Goal: Task Accomplishment & Management: Manage account settings

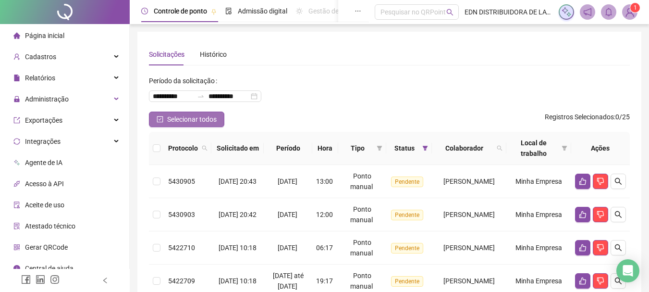
click at [165, 121] on button "Selecionar todos" at bounding box center [186, 119] width 75 height 15
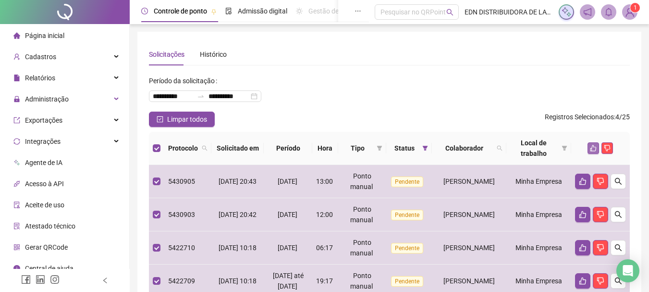
click at [592, 147] on icon "like" at bounding box center [593, 148] width 7 height 7
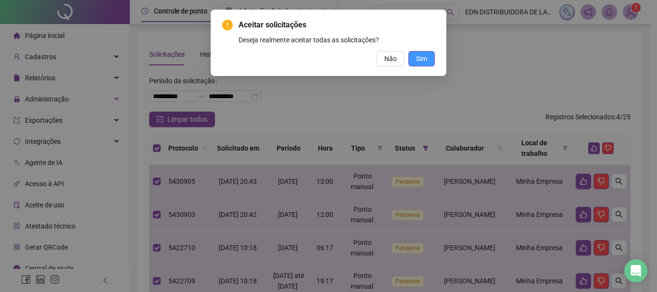
click at [430, 63] on button "Sim" at bounding box center [421, 58] width 26 height 15
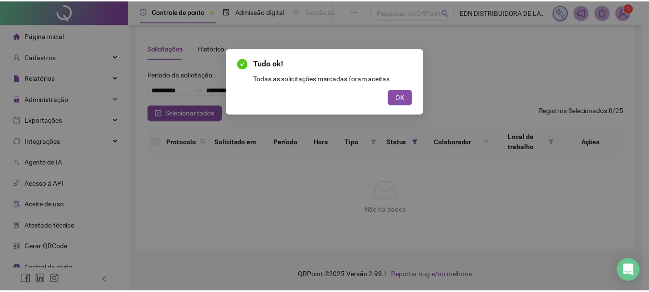
scroll to position [6, 0]
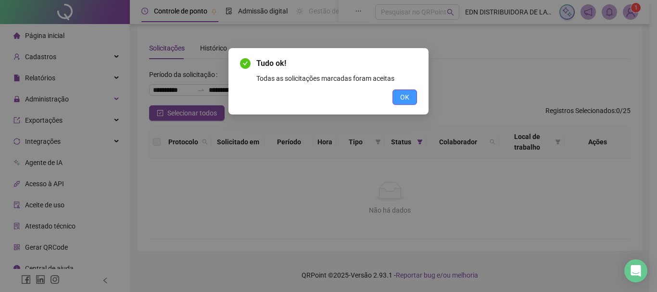
click at [404, 92] on span "OK" at bounding box center [404, 97] width 9 height 11
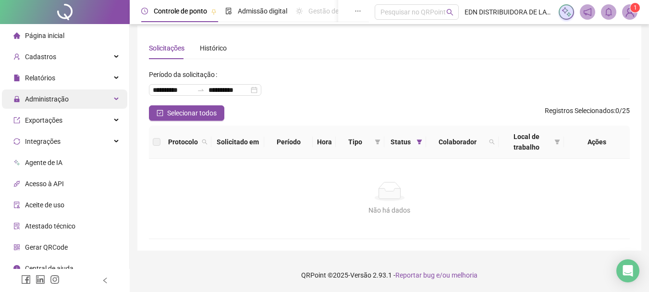
click at [75, 101] on div "Administração" at bounding box center [64, 98] width 125 height 19
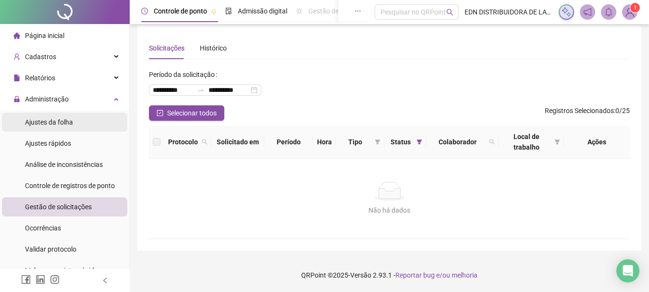
click at [62, 121] on span "Ajustes da folha" at bounding box center [49, 122] width 48 height 8
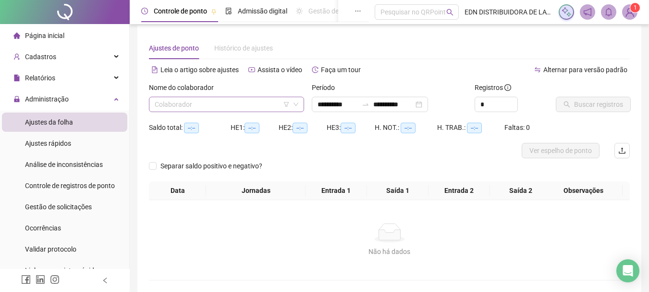
click at [212, 99] on input "search" at bounding box center [222, 104] width 135 height 14
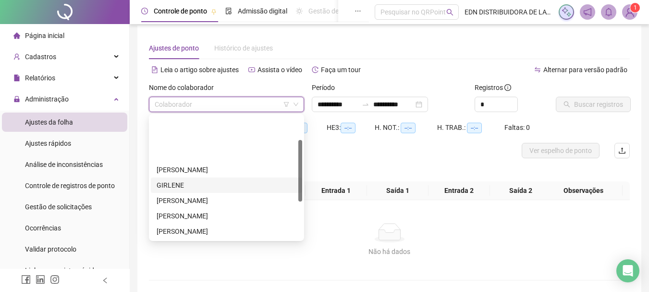
scroll to position [96, 0]
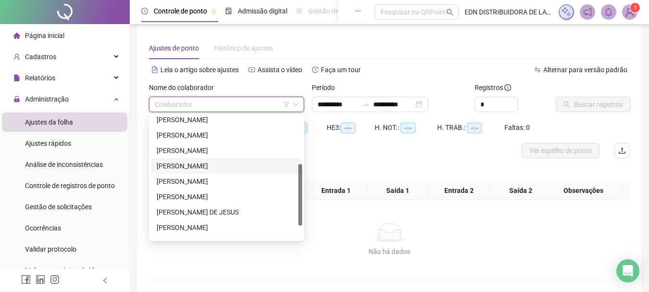
click at [204, 160] on div "[PERSON_NAME]" at bounding box center [226, 165] width 151 height 15
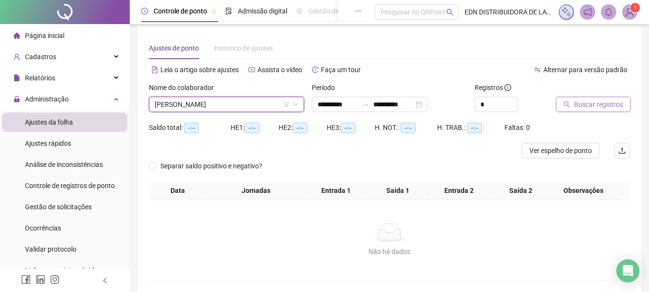
click at [583, 107] on span "Buscar registros" at bounding box center [598, 104] width 49 height 11
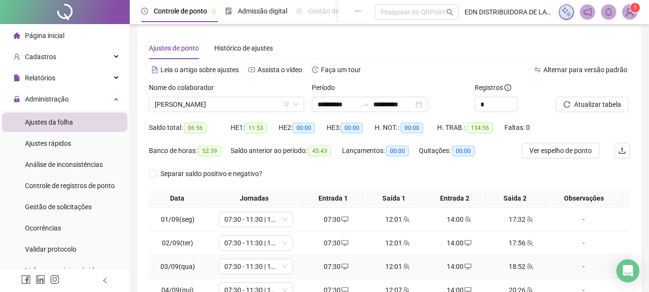
scroll to position [167, 0]
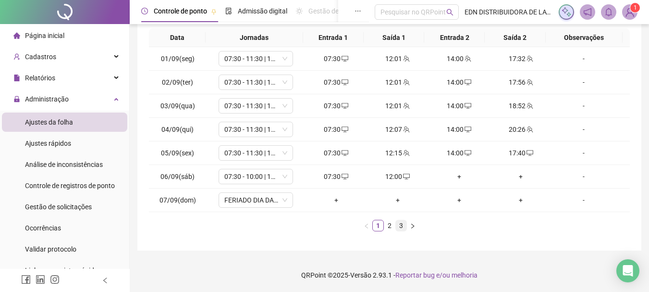
click at [402, 224] on link "3" at bounding box center [401, 225] width 11 height 11
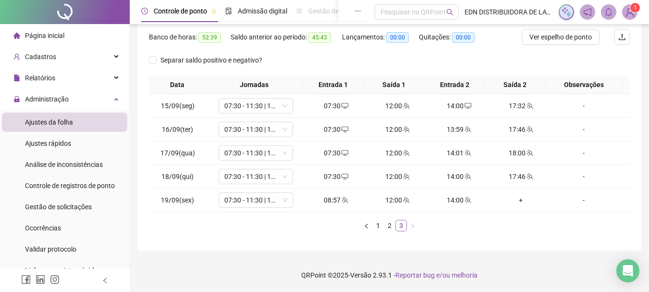
scroll to position [120, 0]
click at [516, 202] on div "+" at bounding box center [521, 200] width 54 height 11
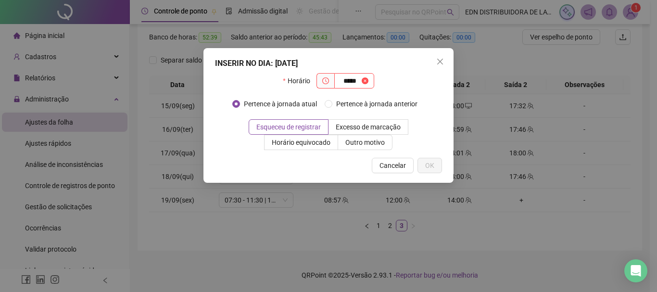
type input "*****"
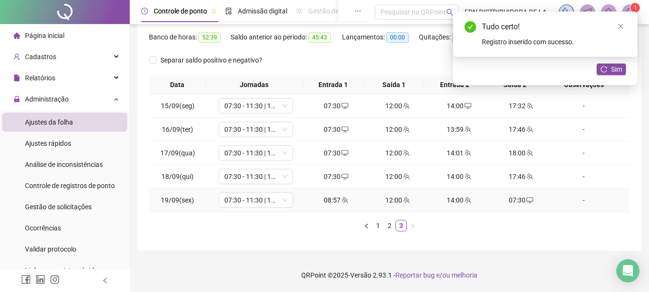
click at [336, 201] on div "08:57" at bounding box center [337, 200] width 54 height 11
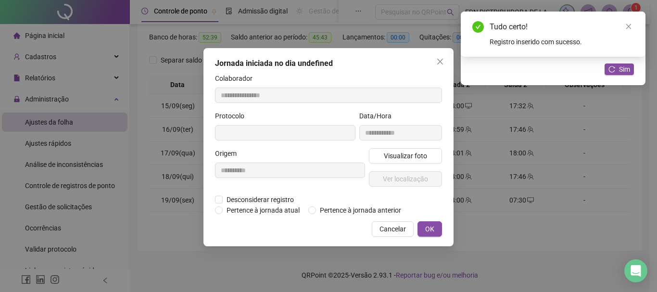
type input "**********"
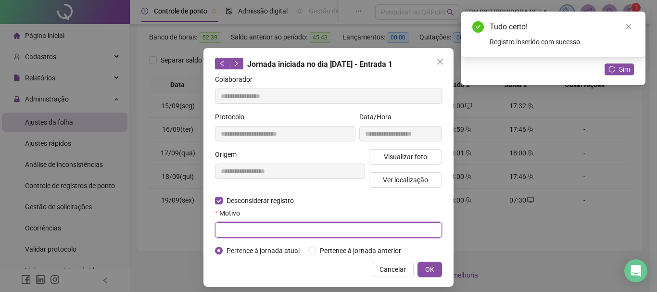
click at [261, 227] on input "text" at bounding box center [328, 229] width 227 height 15
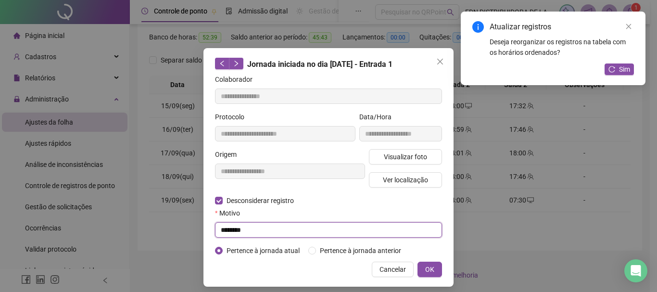
type input "********"
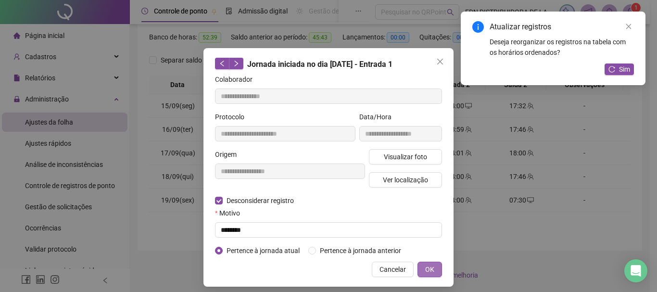
click at [427, 274] on span "OK" at bounding box center [429, 269] width 9 height 11
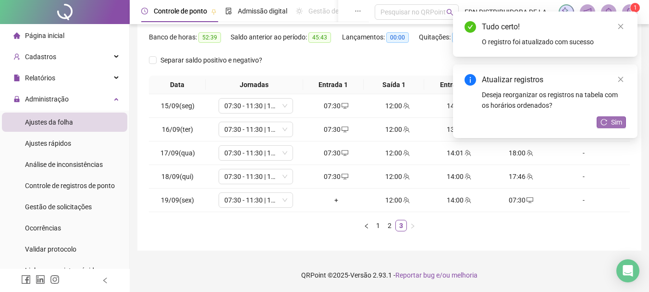
click at [610, 121] on button "Sim" at bounding box center [611, 122] width 29 height 12
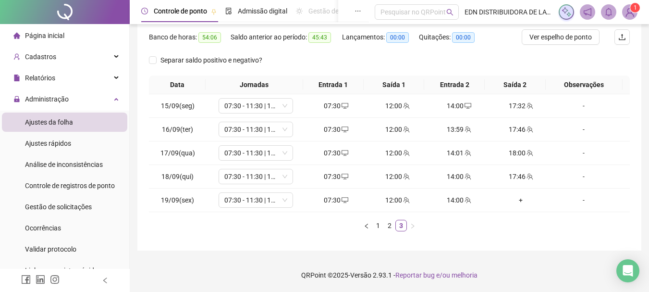
scroll to position [24, 0]
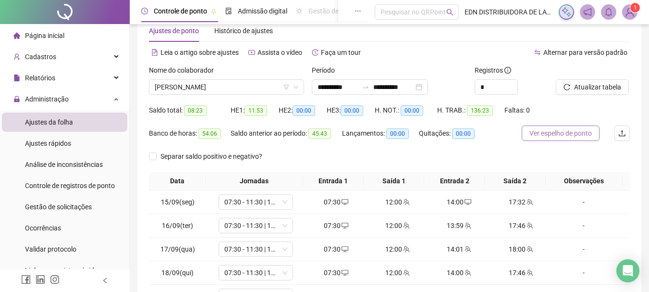
click at [554, 133] on span "Ver espelho de ponto" at bounding box center [561, 133] width 62 height 11
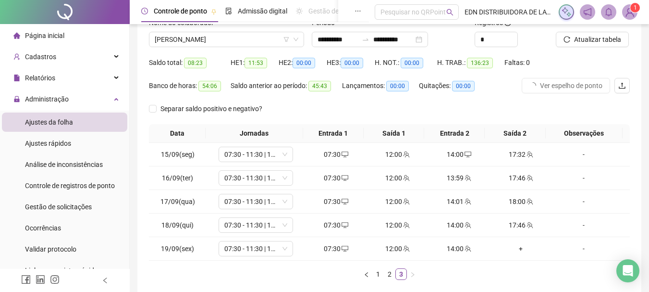
scroll to position [72, 0]
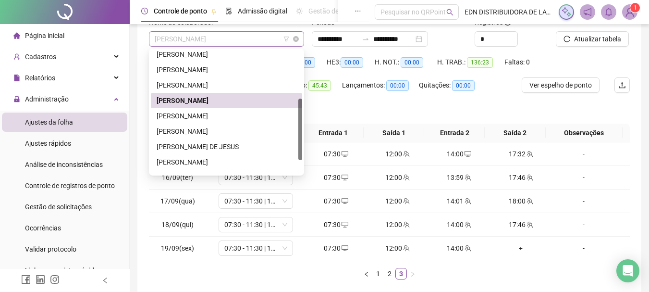
click at [228, 41] on span "[PERSON_NAME]" at bounding box center [227, 39] width 144 height 14
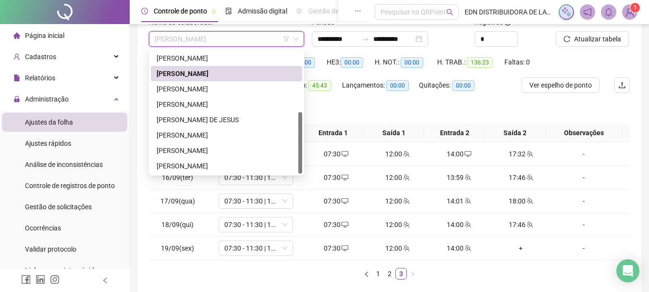
scroll to position [0, 0]
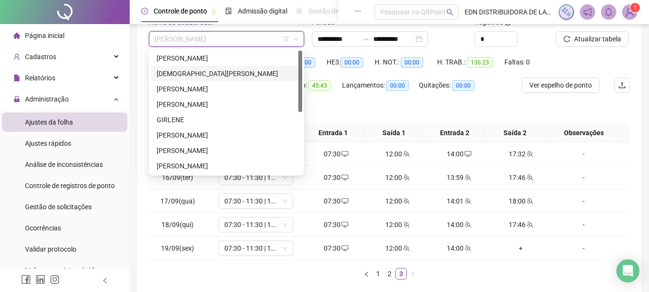
click at [210, 75] on div "[DEMOGRAPHIC_DATA][PERSON_NAME]" at bounding box center [227, 73] width 140 height 11
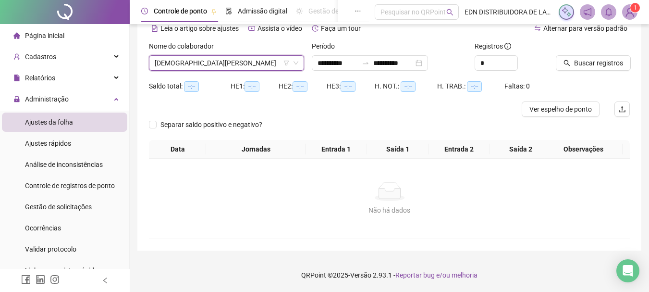
scroll to position [48, 0]
click at [593, 68] on span "Buscar registros" at bounding box center [598, 63] width 49 height 11
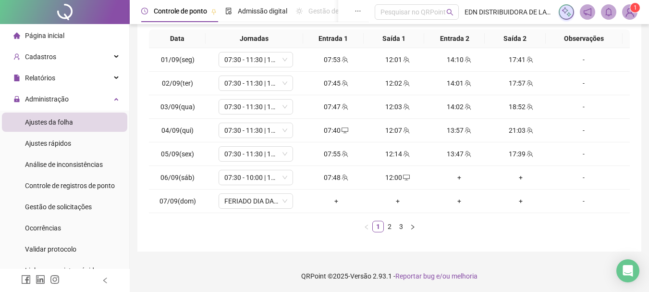
scroll to position [167, 0]
click at [401, 225] on link "3" at bounding box center [401, 225] width 11 height 11
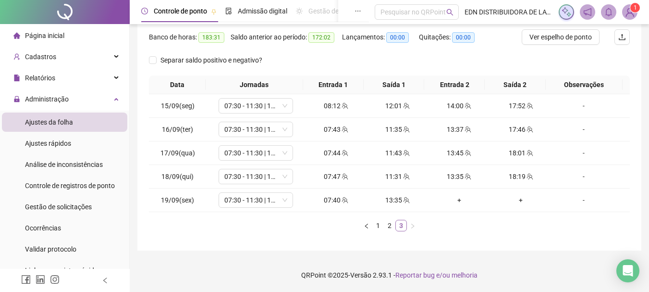
scroll to position [120, 0]
click at [456, 202] on div "+" at bounding box center [460, 200] width 54 height 11
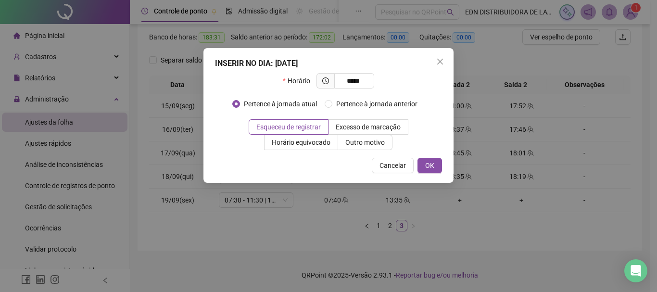
type input "*****"
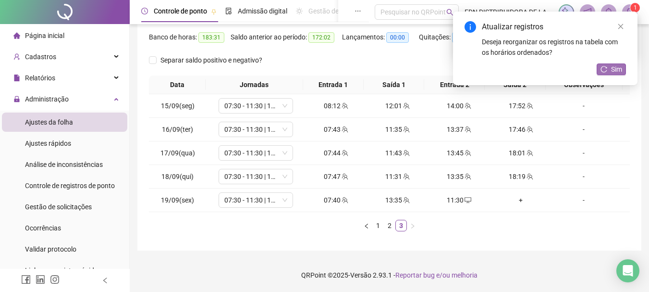
click at [608, 73] on button "Sim" at bounding box center [611, 69] width 29 height 12
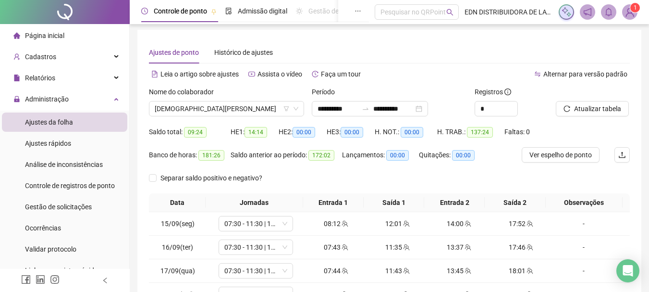
scroll to position [0, 0]
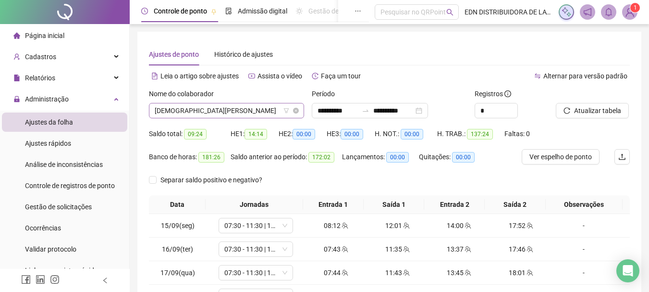
click at [194, 109] on span "[DEMOGRAPHIC_DATA][PERSON_NAME]" at bounding box center [227, 110] width 144 height 14
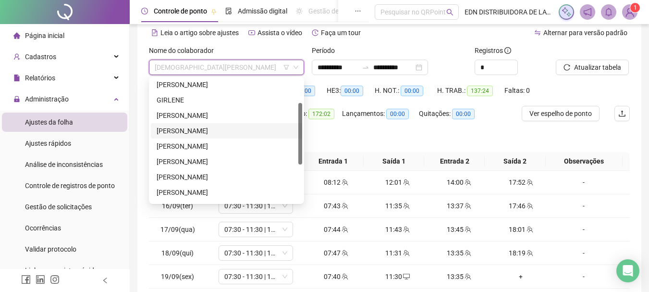
scroll to position [48, 0]
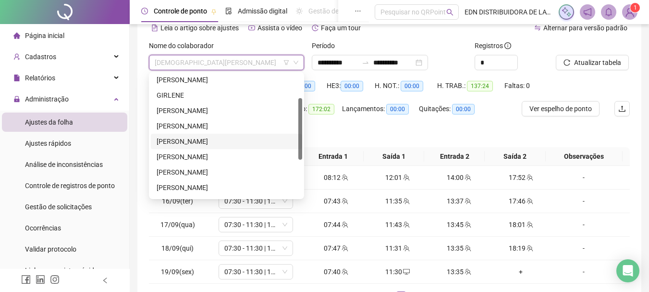
click at [192, 143] on div "[PERSON_NAME]" at bounding box center [227, 141] width 140 height 11
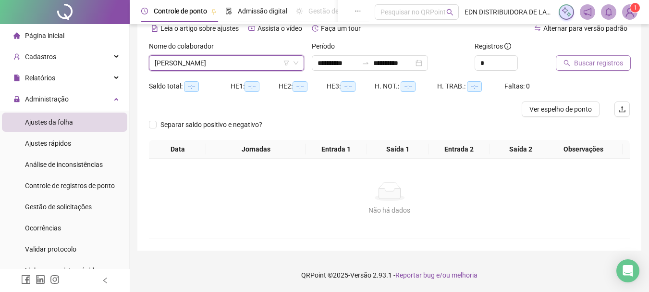
click at [599, 66] on span "Buscar registros" at bounding box center [598, 63] width 49 height 11
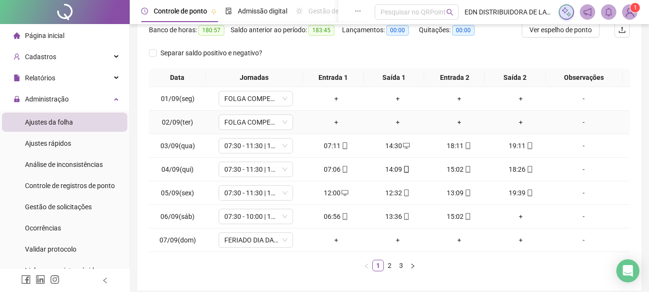
scroll to position [167, 0]
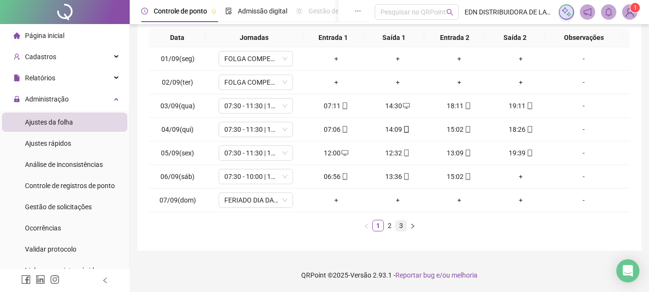
click at [400, 225] on link "3" at bounding box center [401, 225] width 11 height 11
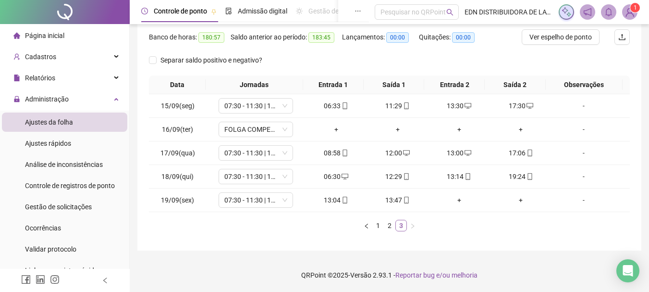
scroll to position [120, 0]
click at [453, 198] on div "+" at bounding box center [460, 200] width 54 height 11
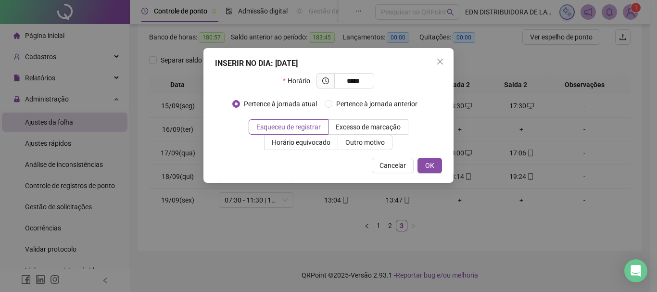
type input "*****"
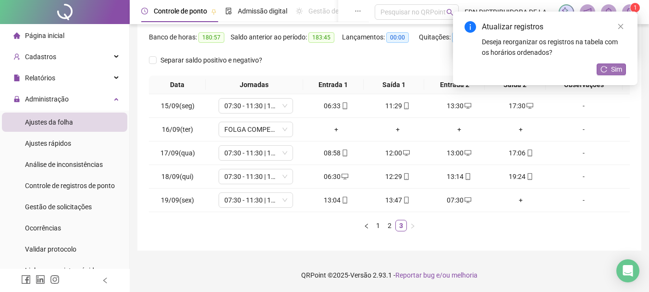
click at [624, 73] on button "Sim" at bounding box center [611, 69] width 29 height 12
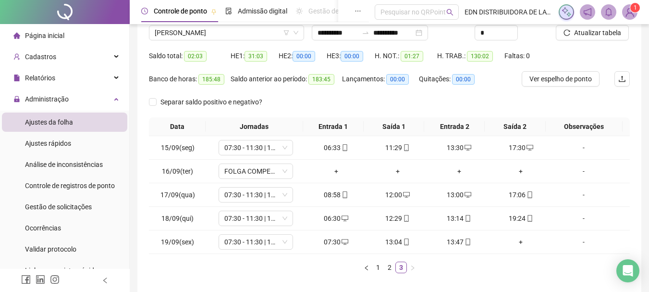
scroll to position [0, 0]
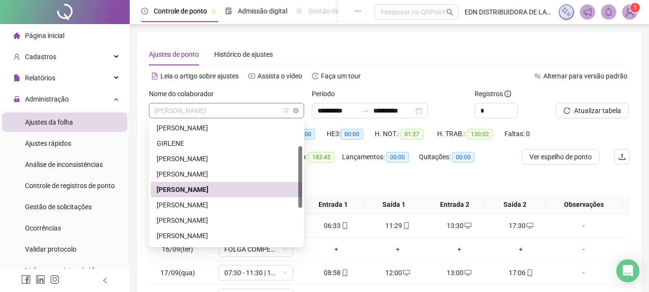
click at [192, 114] on span "[PERSON_NAME]" at bounding box center [227, 110] width 144 height 14
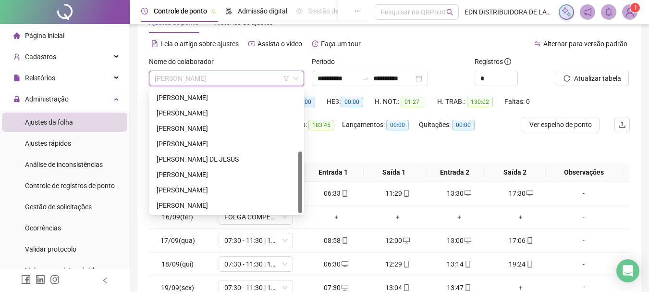
scroll to position [48, 0]
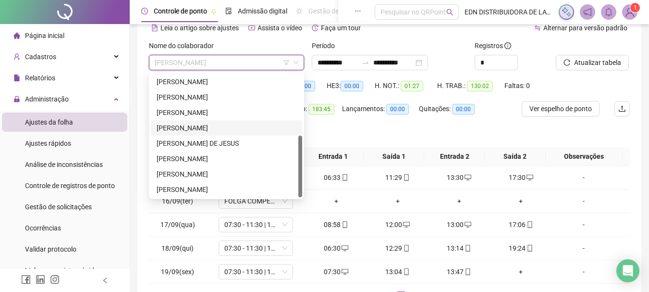
click at [191, 126] on div "[PERSON_NAME]" at bounding box center [227, 128] width 140 height 11
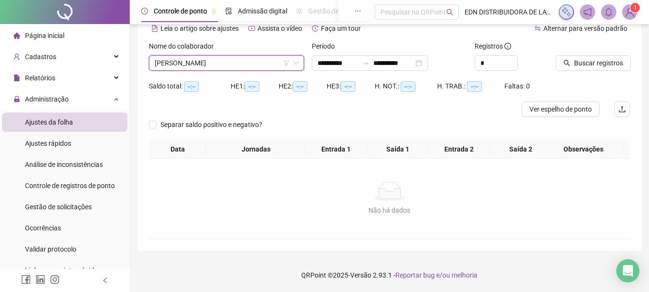
scroll to position [48, 0]
click at [594, 63] on span "Buscar registros" at bounding box center [598, 63] width 49 height 11
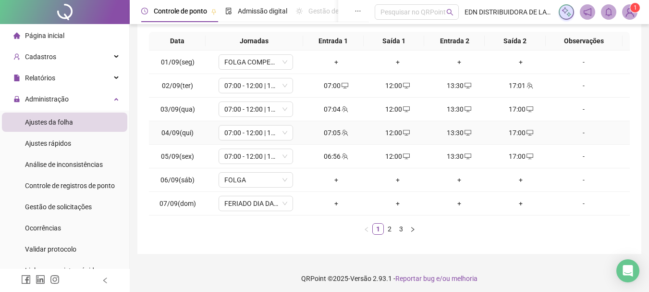
scroll to position [167, 0]
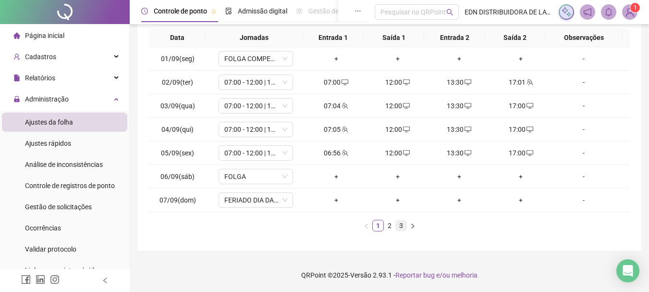
click at [403, 225] on link "3" at bounding box center [401, 225] width 11 height 11
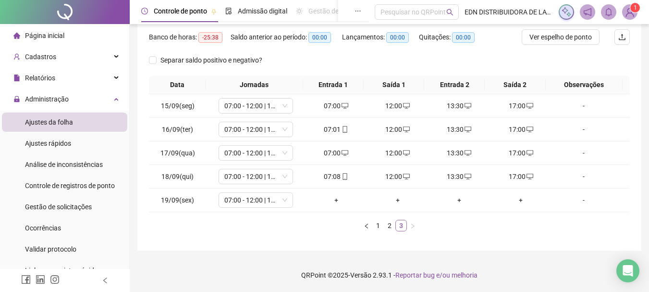
scroll to position [120, 0]
click at [330, 201] on div "+" at bounding box center [337, 200] width 54 height 11
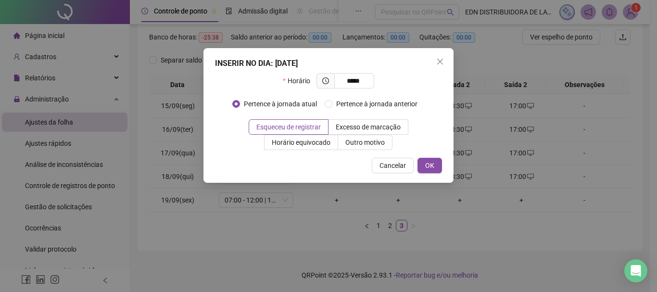
type input "*****"
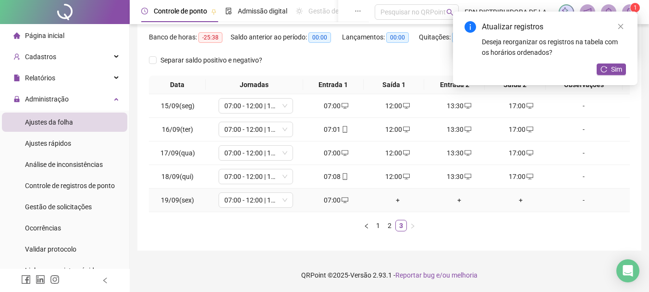
click at [398, 202] on div "+" at bounding box center [398, 200] width 54 height 11
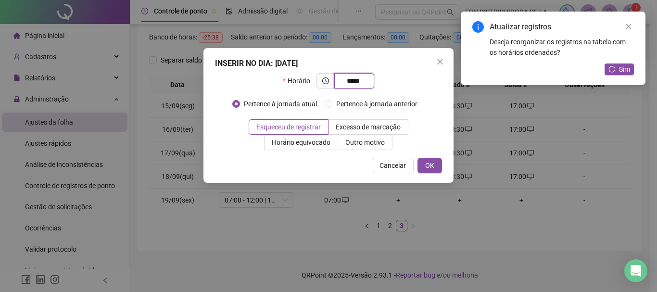
type input "*****"
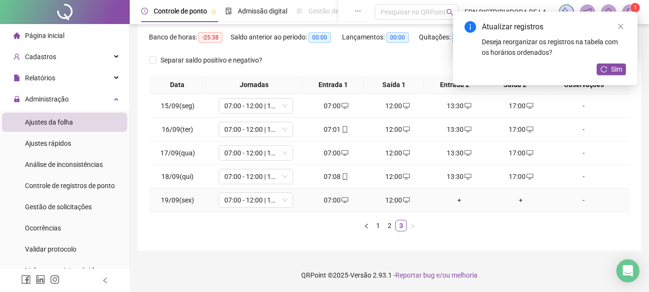
click at [456, 196] on div "+" at bounding box center [460, 200] width 54 height 11
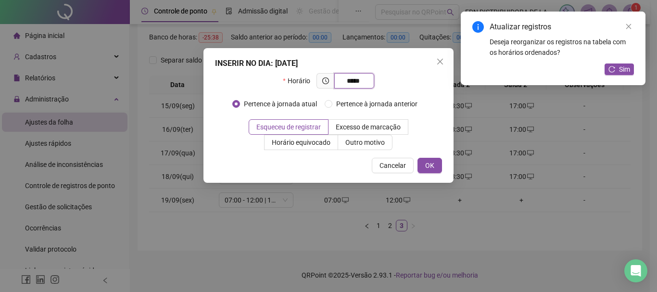
type input "*****"
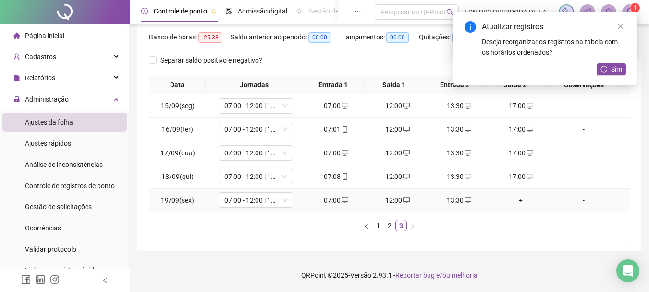
click at [512, 199] on div "+" at bounding box center [521, 200] width 54 height 11
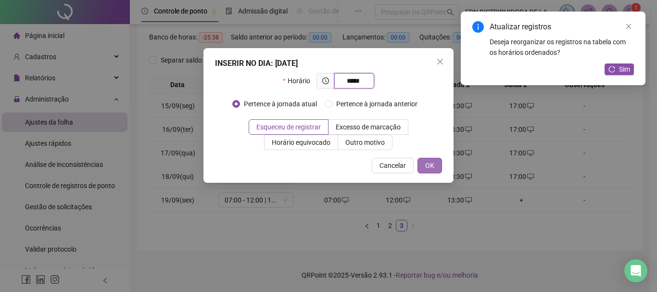
type input "*****"
click at [439, 165] on button "OK" at bounding box center [429, 165] width 25 height 15
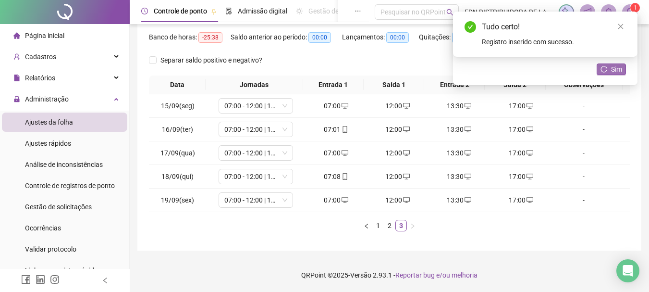
click at [615, 69] on span "Sim" at bounding box center [617, 69] width 11 height 11
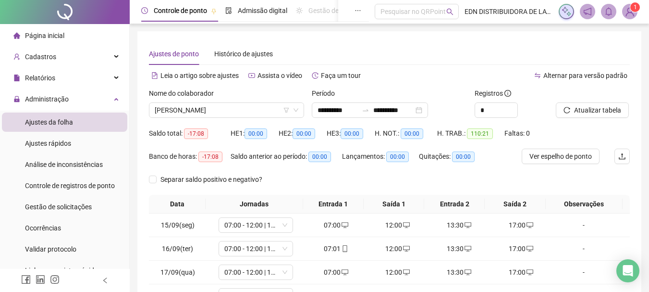
scroll to position [0, 0]
click at [575, 162] on span "Ver espelho de ponto" at bounding box center [561, 156] width 62 height 11
